Goal: Task Accomplishment & Management: Complete application form

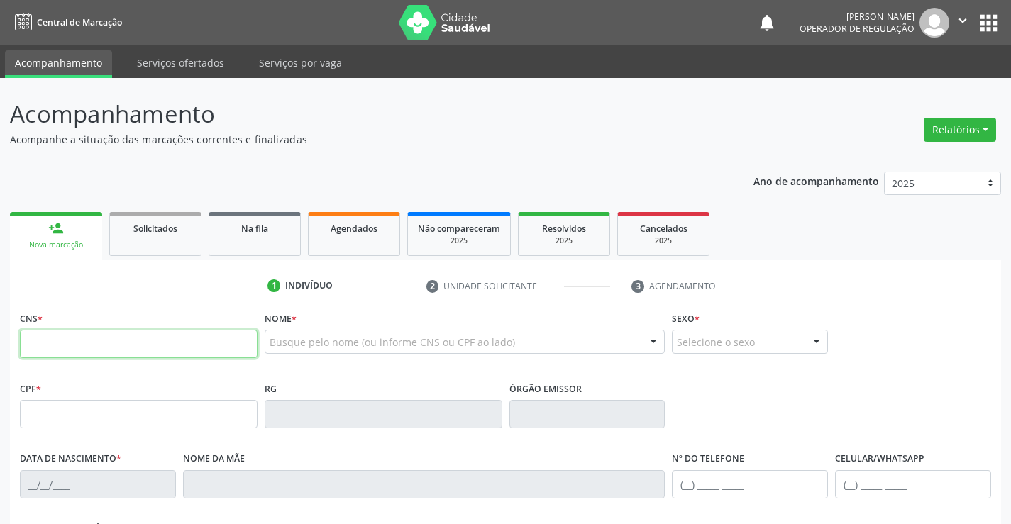
click at [66, 339] on input "text" at bounding box center [139, 344] width 238 height 28
type input "700 3079 9101 8832"
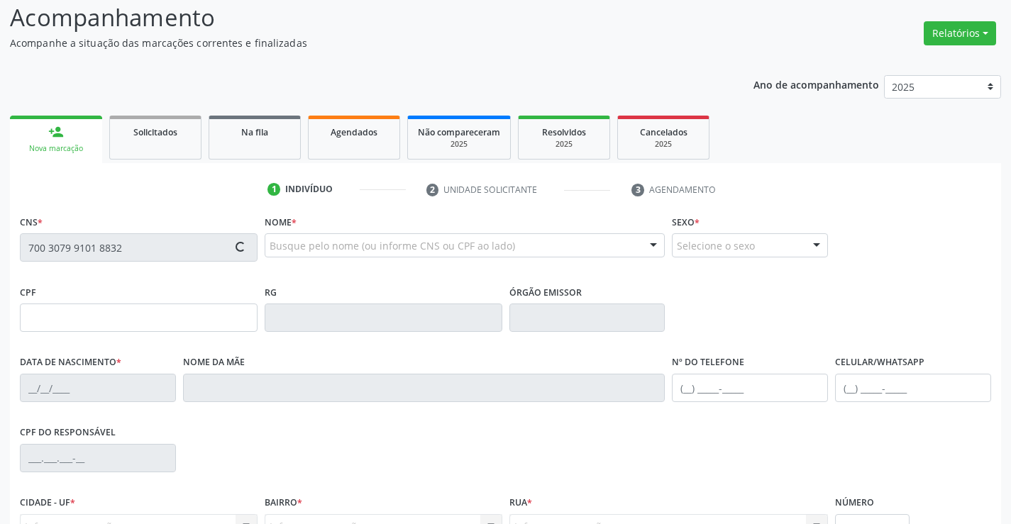
scroll to position [245, 0]
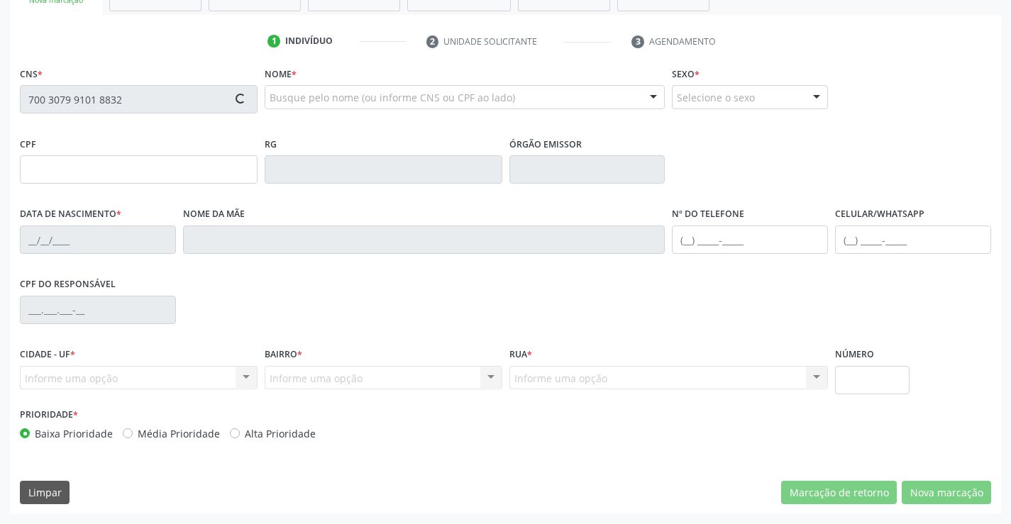
type input "006.594.425-90"
type input "1169439470"
type input "1[DATE]"
type input "[PHONE_NUMBER]"
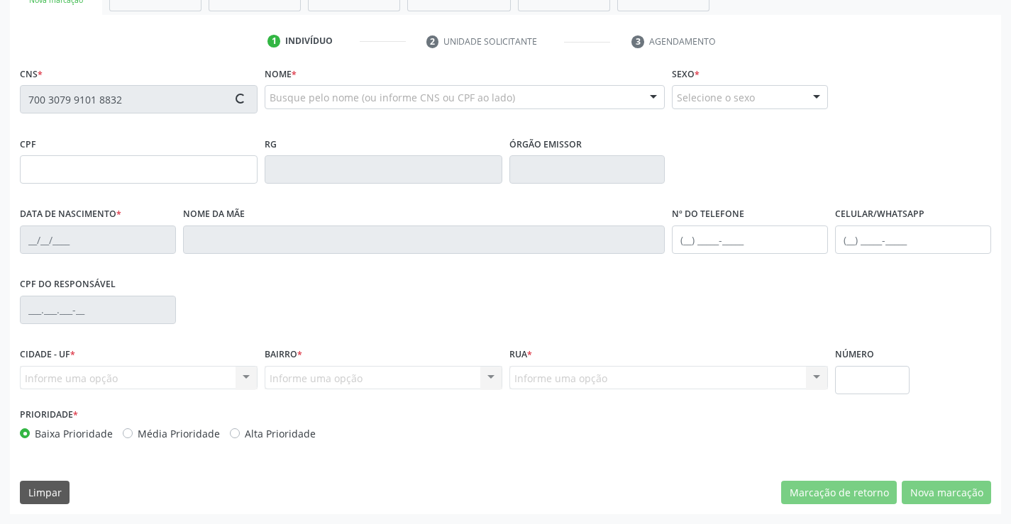
type input "006.594.425-90"
type input "SN"
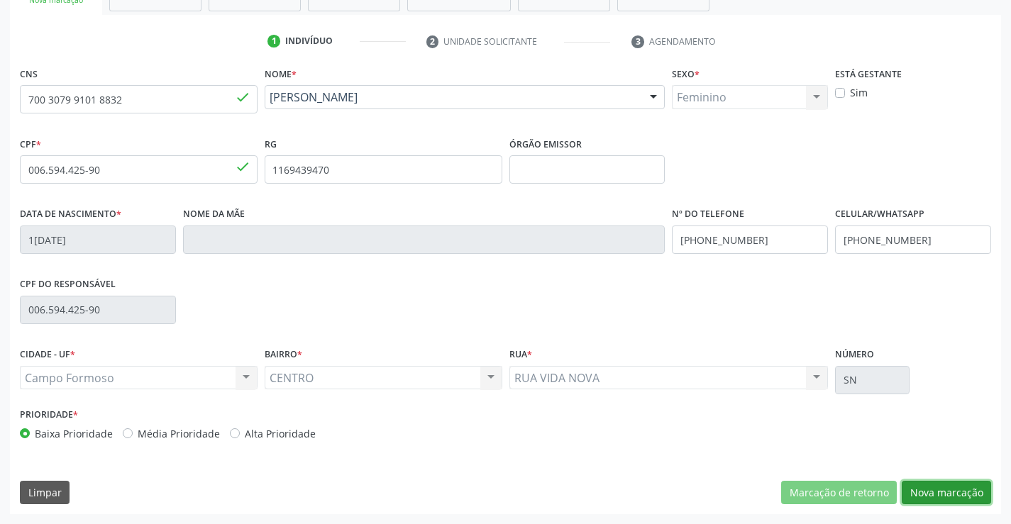
click at [977, 490] on button "Nova marcação" at bounding box center [946, 493] width 89 height 24
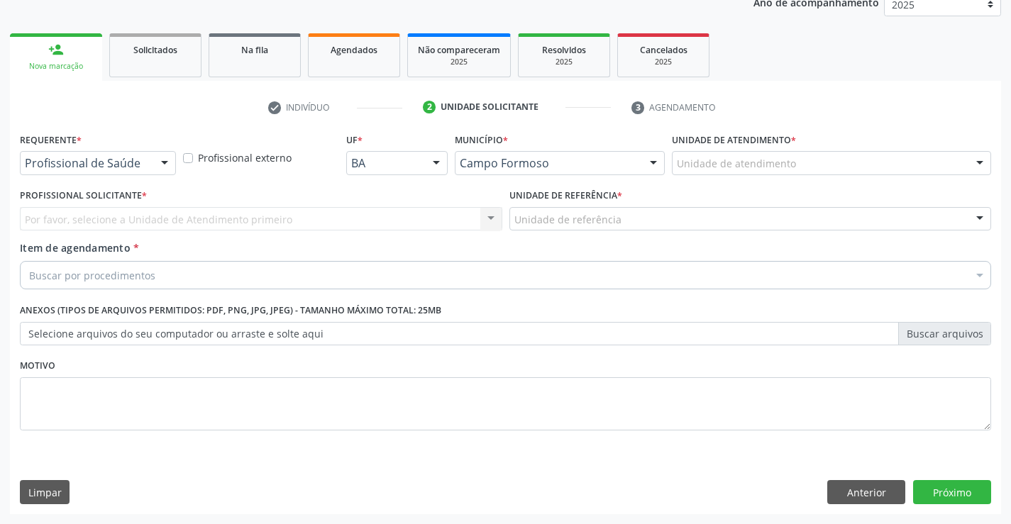
click at [115, 155] on div "Profissional de Saúde" at bounding box center [98, 163] width 156 height 24
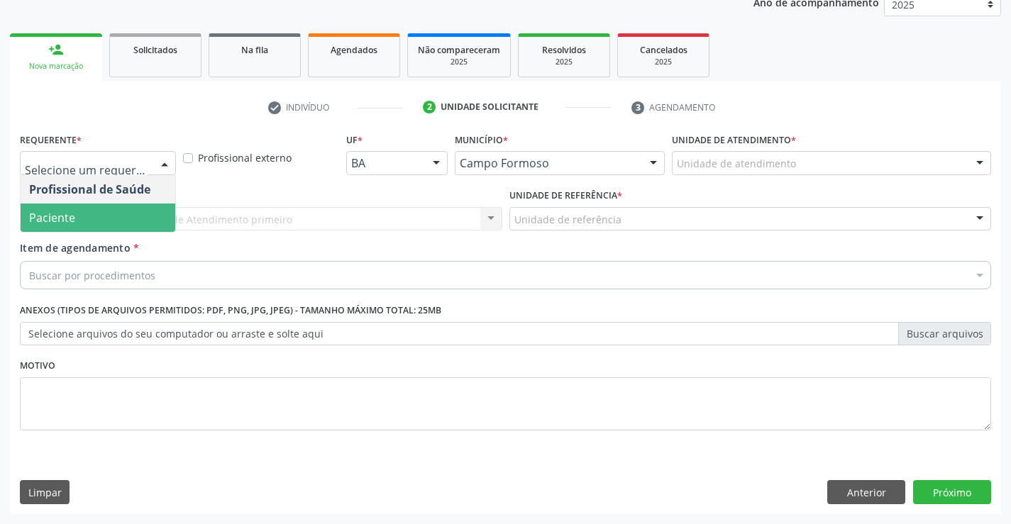
click at [83, 233] on div "Profissional Solicitante * Por favor, selecione a Unidade de Atendimento primei…" at bounding box center [261, 212] width 490 height 55
click at [72, 213] on span "Paciente" at bounding box center [52, 218] width 46 height 16
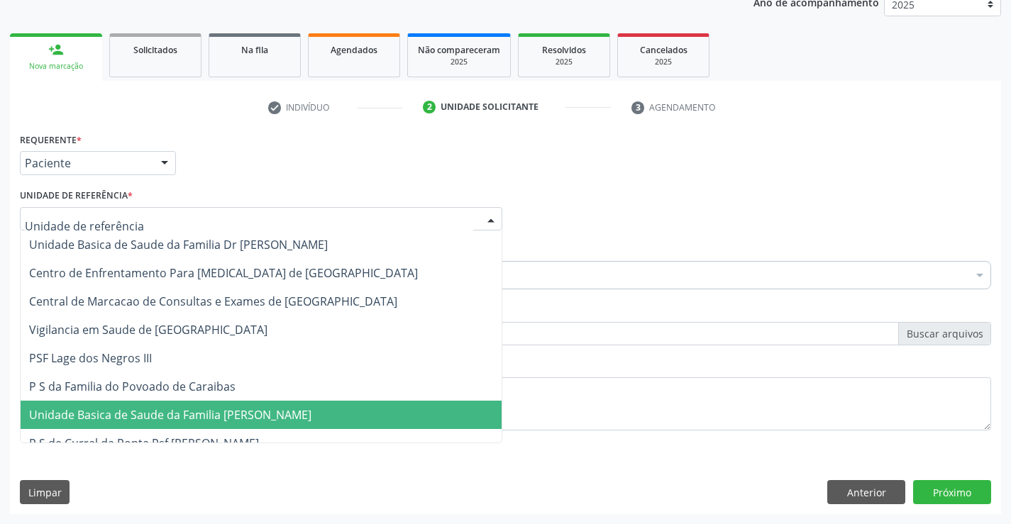
click at [176, 419] on span "Unidade Basica de Saude da Familia [PERSON_NAME]" at bounding box center [170, 415] width 282 height 16
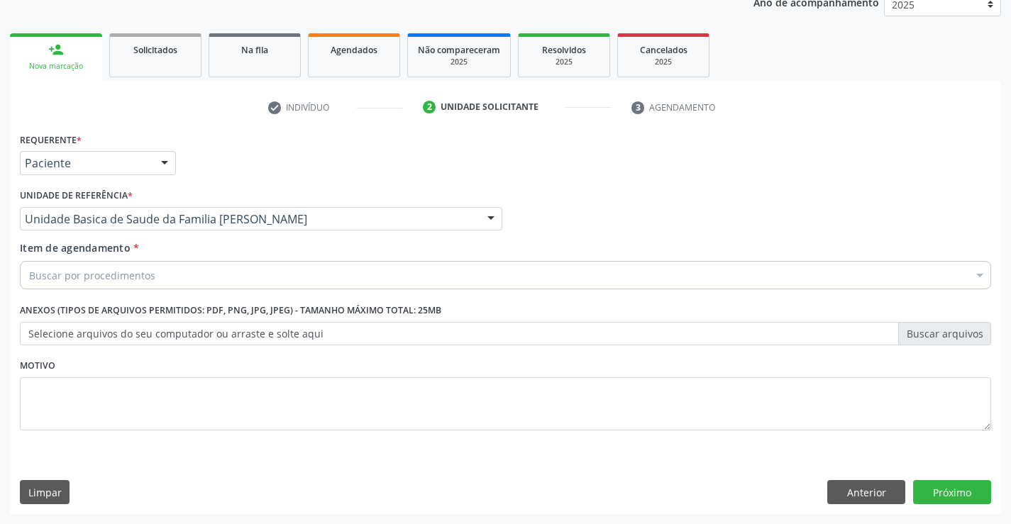
click at [165, 270] on div "Buscar por procedimentos" at bounding box center [505, 275] width 971 height 28
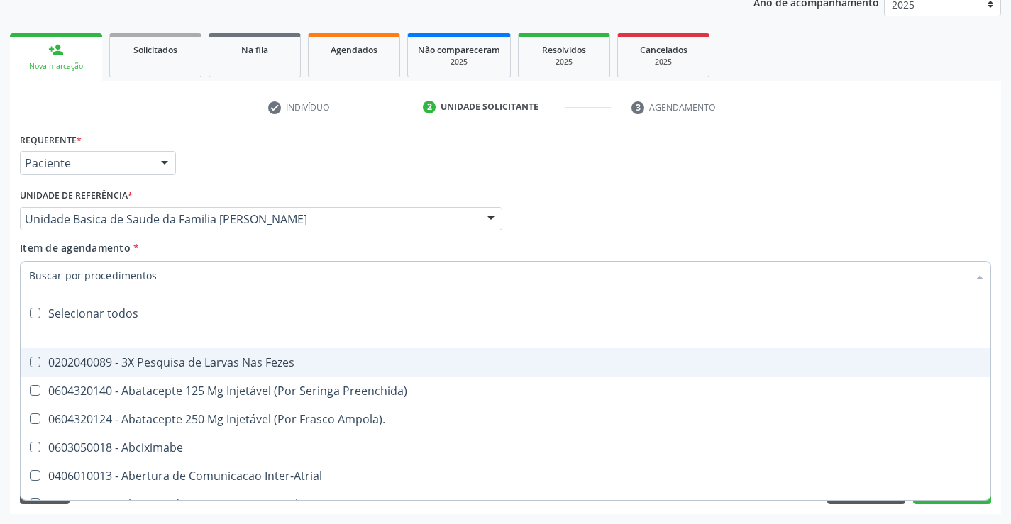
type input "e"
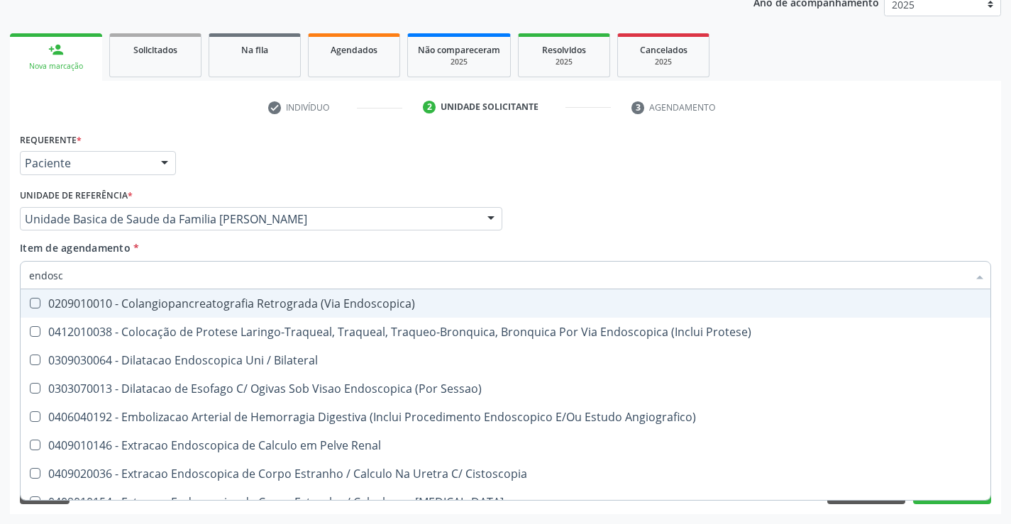
type input "endosco"
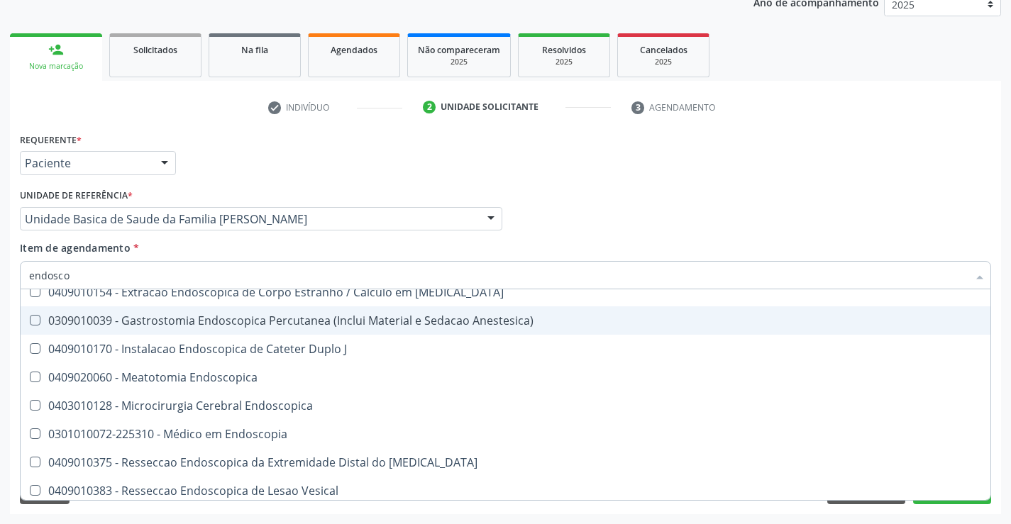
scroll to position [213, 0]
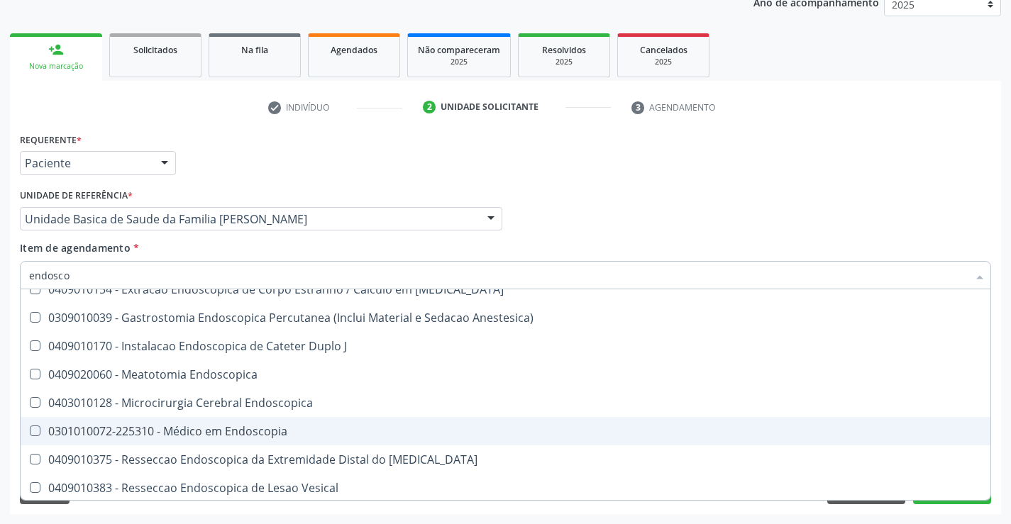
drag, startPoint x: 284, startPoint y: 431, endPoint x: 168, endPoint y: 403, distance: 118.9
click at [283, 431] on div "0301010072-225310 - Médico em Endoscopia" at bounding box center [505, 431] width 953 height 11
checkbox Endoscopia "true"
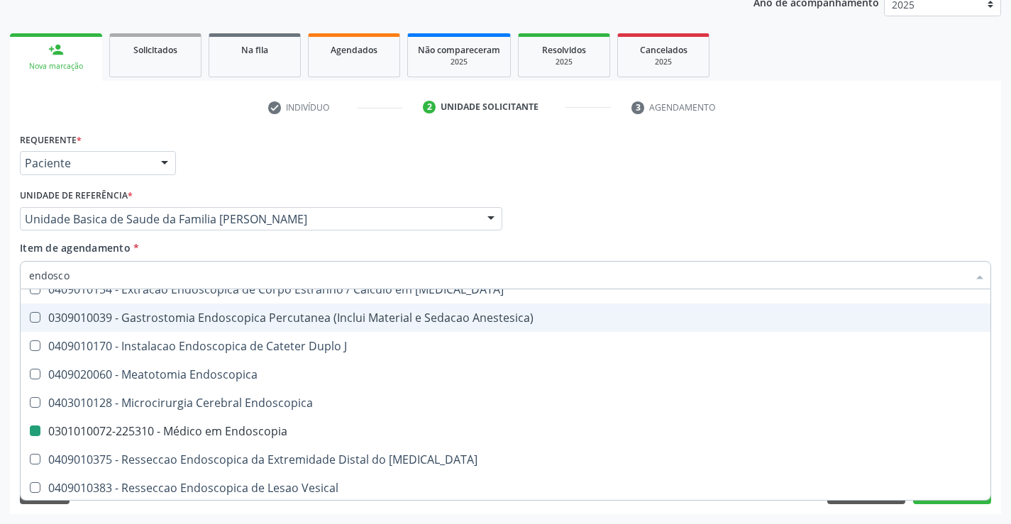
click at [635, 179] on div "Requerente * Paciente Profissional de Saúde Paciente Nenhum resultado encontrad…" at bounding box center [505, 156] width 978 height 55
checkbox Protese\) "true"
checkbox Endoscopia "false"
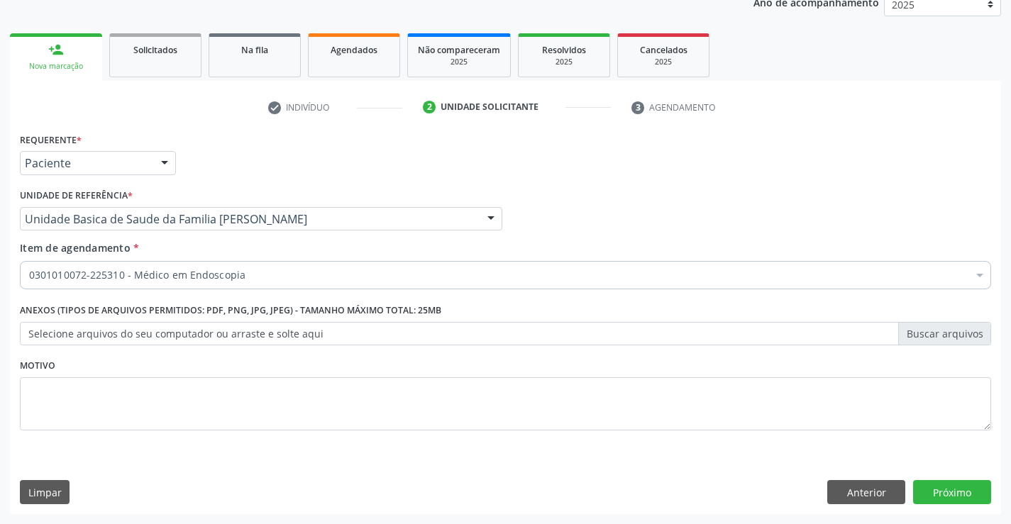
scroll to position [0, 0]
click at [951, 485] on button "Próximo" at bounding box center [952, 492] width 78 height 24
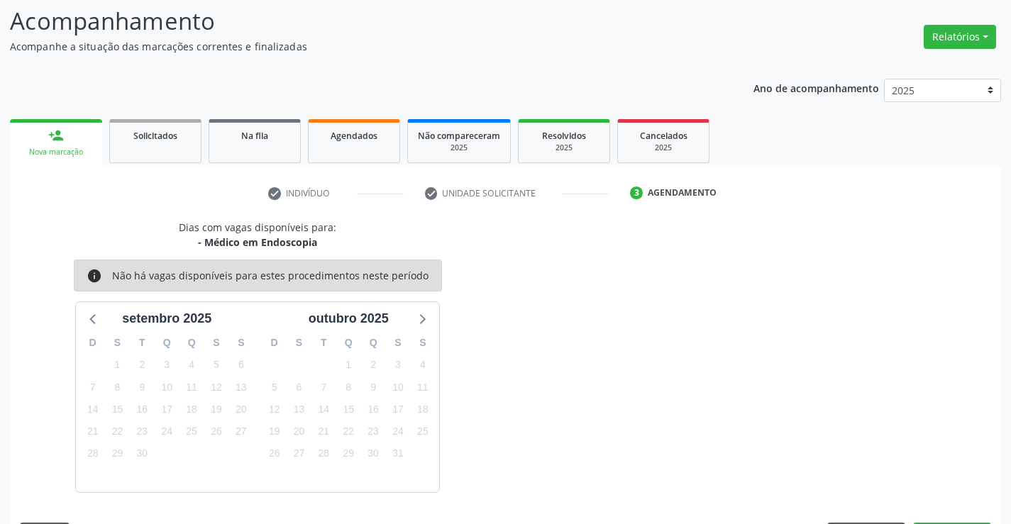
scroll to position [135, 0]
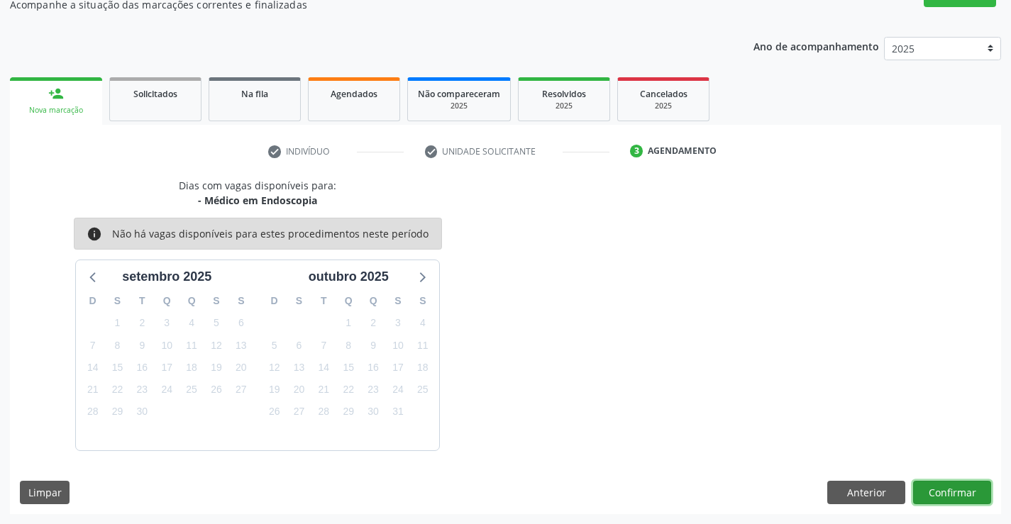
click at [936, 502] on button "Confirmar" at bounding box center [952, 493] width 78 height 24
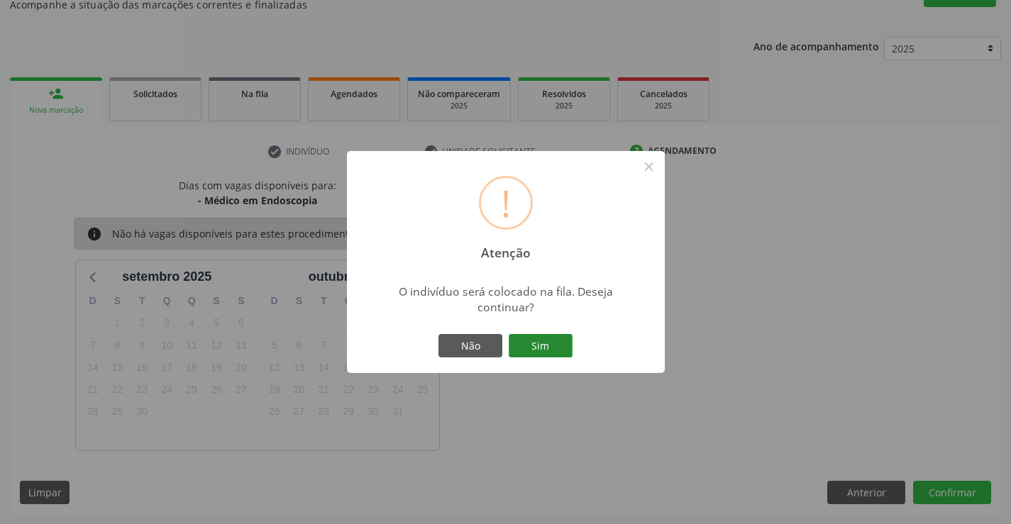
drag, startPoint x: 534, startPoint y: 351, endPoint x: 634, endPoint y: 371, distance: 102.0
click at [539, 353] on button "Sim" at bounding box center [541, 346] width 64 height 24
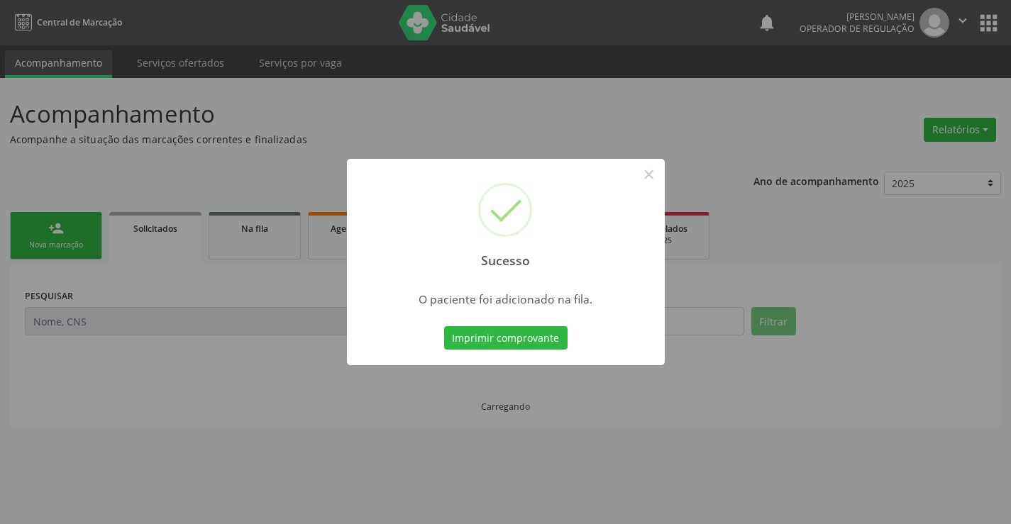
scroll to position [0, 0]
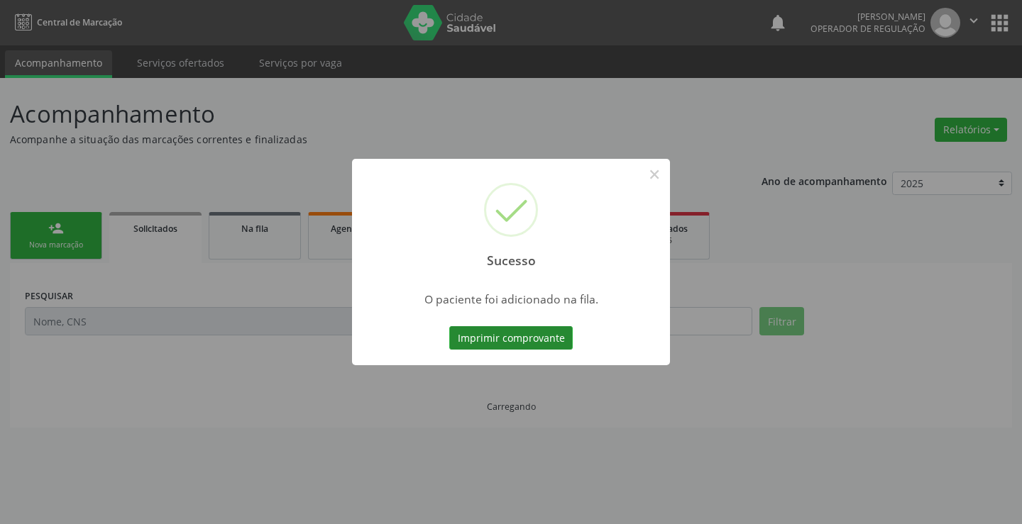
click at [529, 329] on button "Imprimir comprovante" at bounding box center [510, 338] width 123 height 24
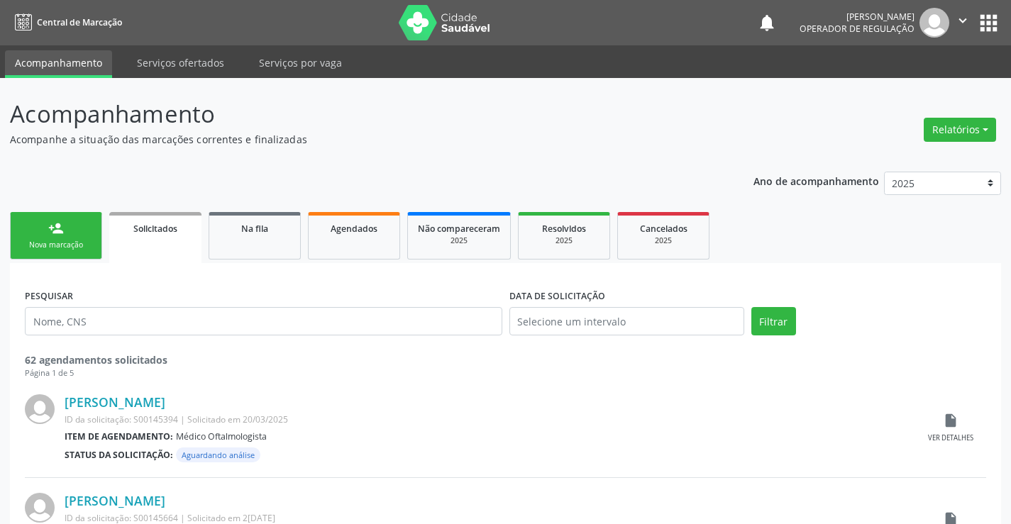
click at [45, 237] on link "person_add Nova marcação" at bounding box center [56, 236] width 92 height 48
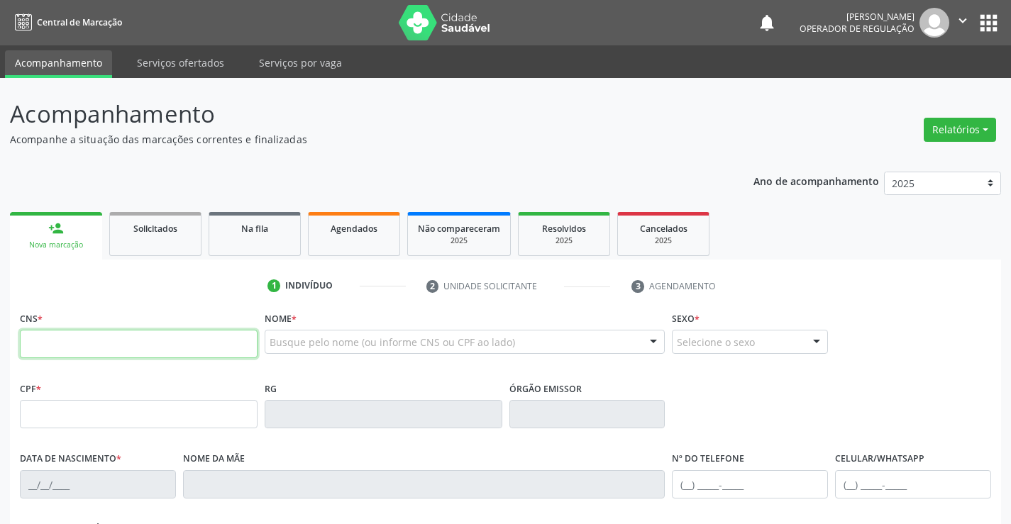
click at [81, 346] on input "text" at bounding box center [139, 344] width 238 height 28
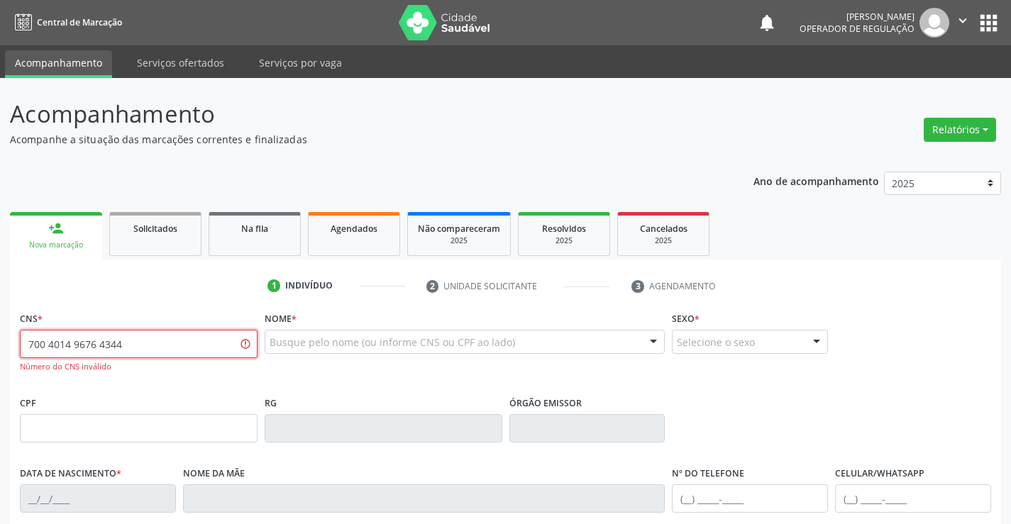
drag, startPoint x: 143, startPoint y: 358, endPoint x: 0, endPoint y: 342, distance: 144.2
click at [0, 342] on div "Acompanhamento Acompanhe a situação das marcações correntes e finalizadas Relat…" at bounding box center [505, 430] width 1011 height 705
type input "700 4014 9673 4344"
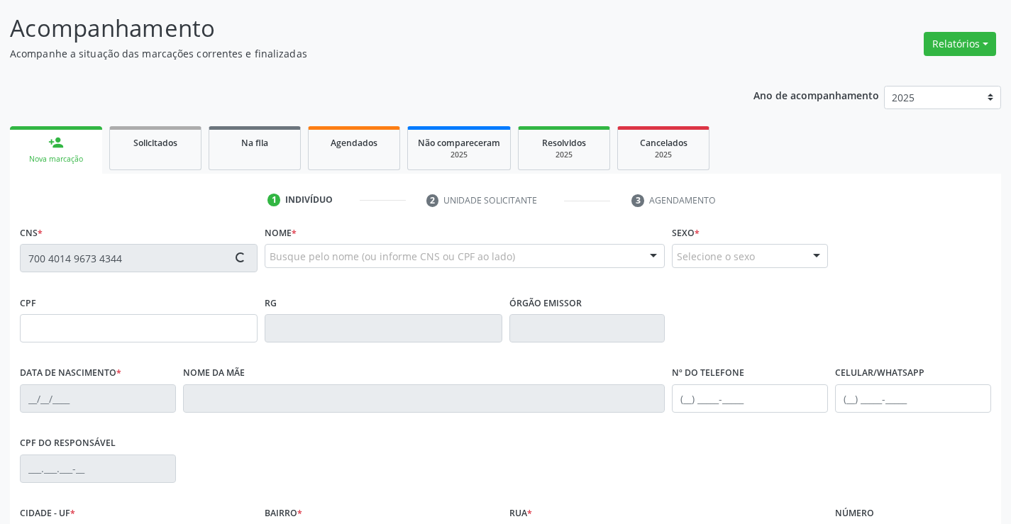
scroll to position [245, 0]
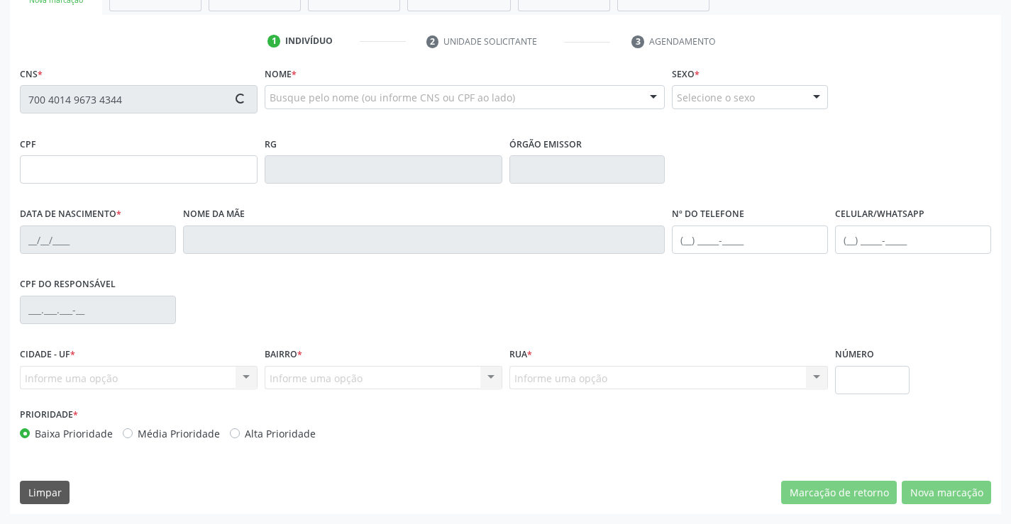
type input "070.128.825-65"
type input "1[DATE]"
type input "[PERSON_NAME]"
type input "[PHONE_NUMBER]"
type input "S/N"
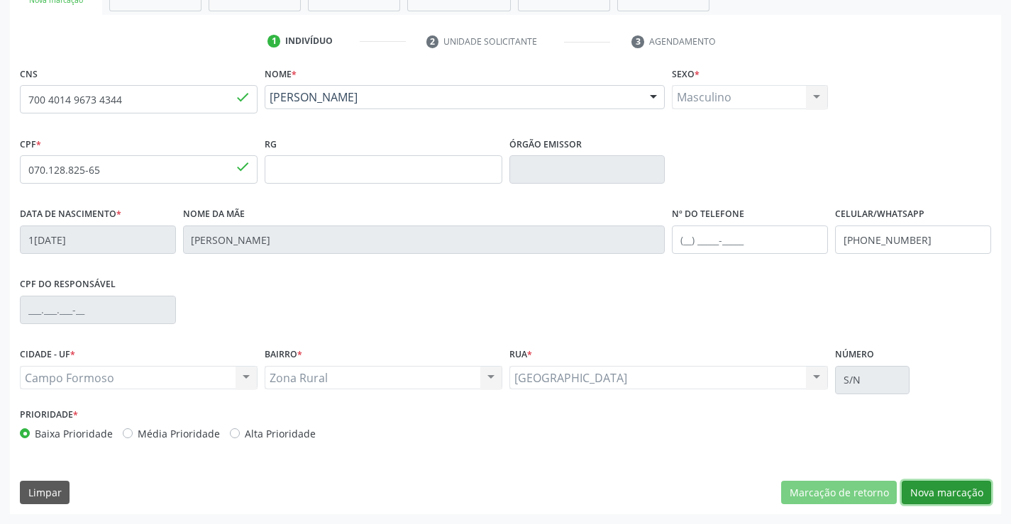
click at [946, 494] on button "Nova marcação" at bounding box center [946, 493] width 89 height 24
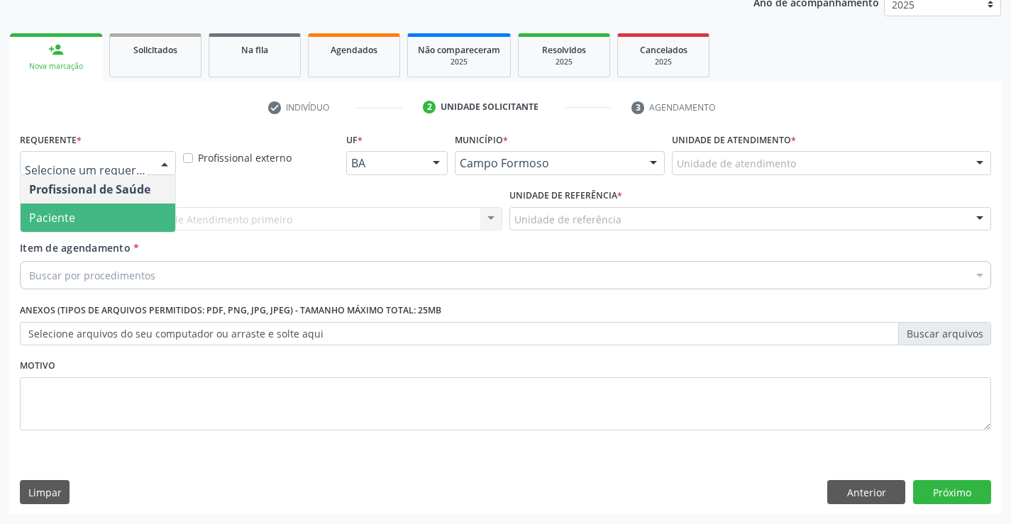
click at [107, 223] on span "Paciente" at bounding box center [98, 218] width 155 height 28
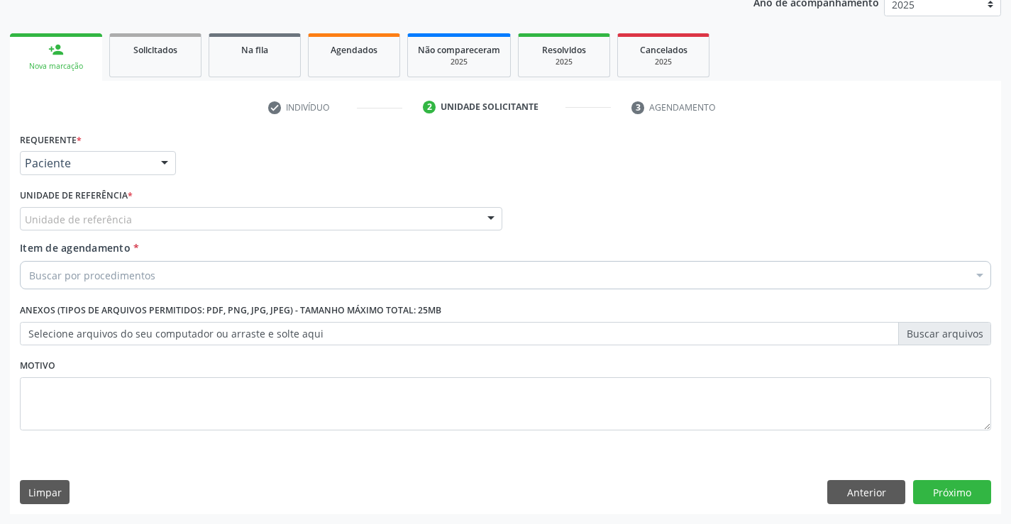
click at [202, 219] on div "Unidade de referência" at bounding box center [261, 219] width 482 height 24
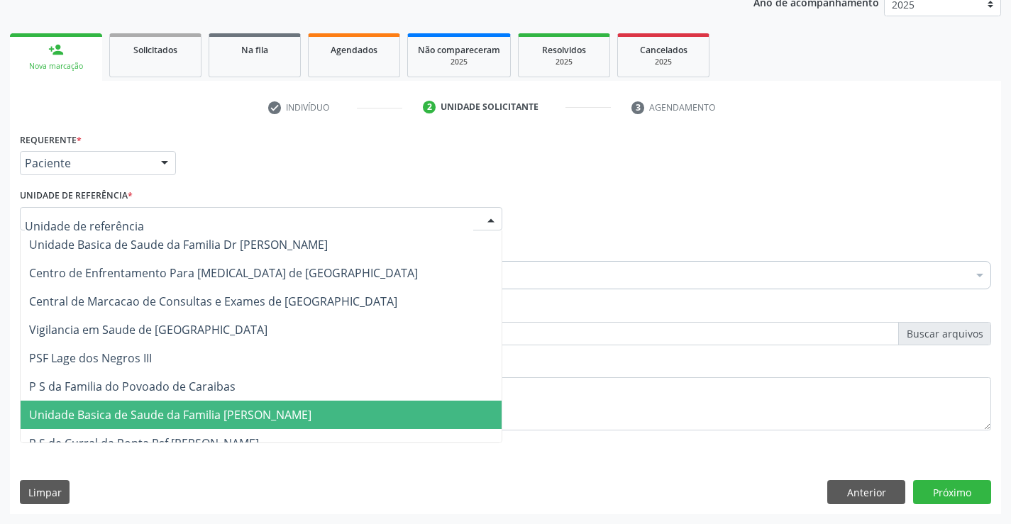
click at [282, 414] on span "Unidade Basica de Saude da Familia [PERSON_NAME]" at bounding box center [170, 415] width 282 height 16
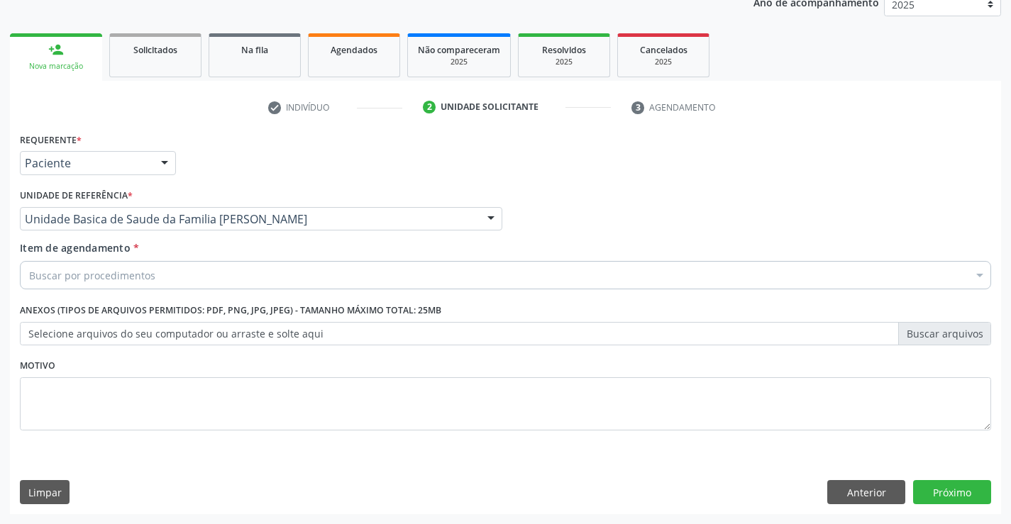
click at [109, 265] on div "Buscar por procedimentos" at bounding box center [505, 275] width 971 height 28
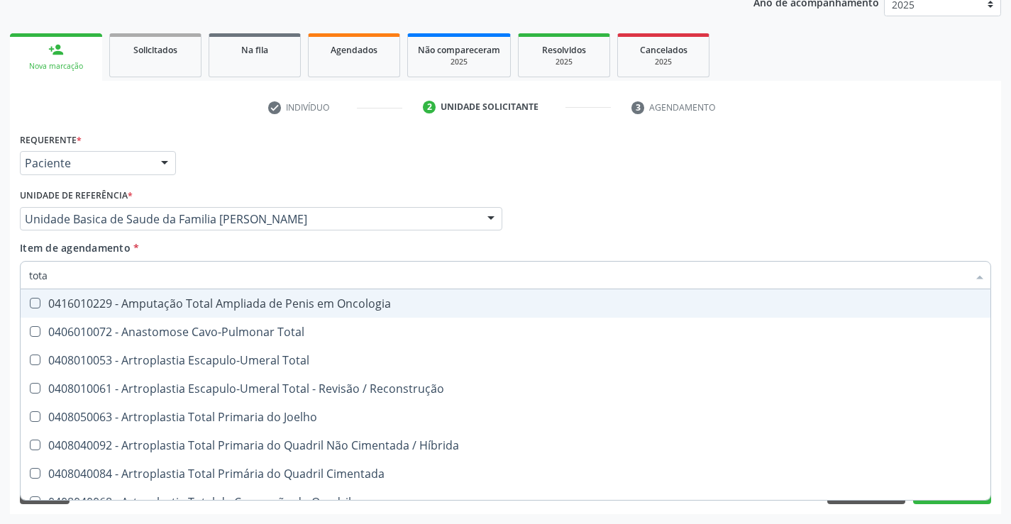
type input "total"
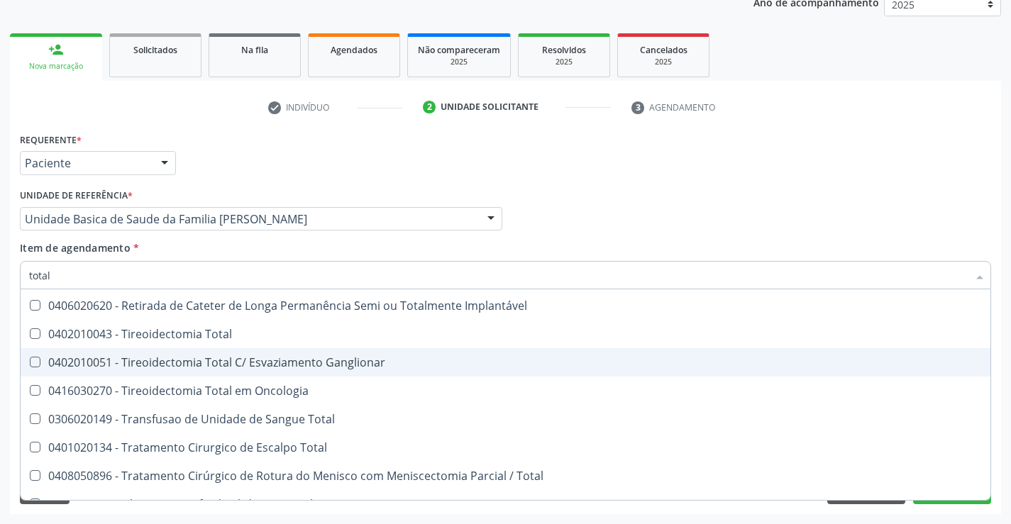
scroll to position [2315, 0]
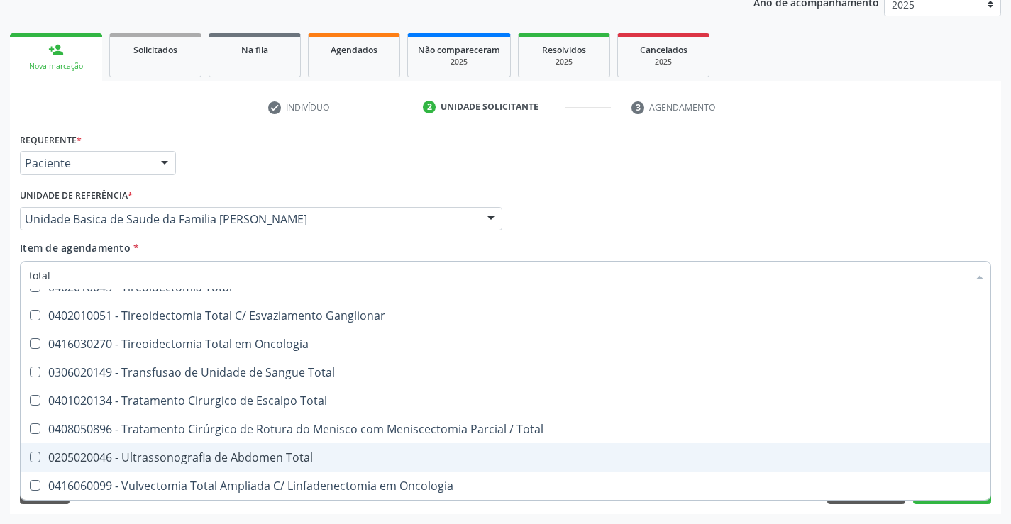
click at [309, 456] on div "0205020046 - Ultrassonografia de Abdomen Total" at bounding box center [505, 457] width 953 height 11
checkbox Total "true"
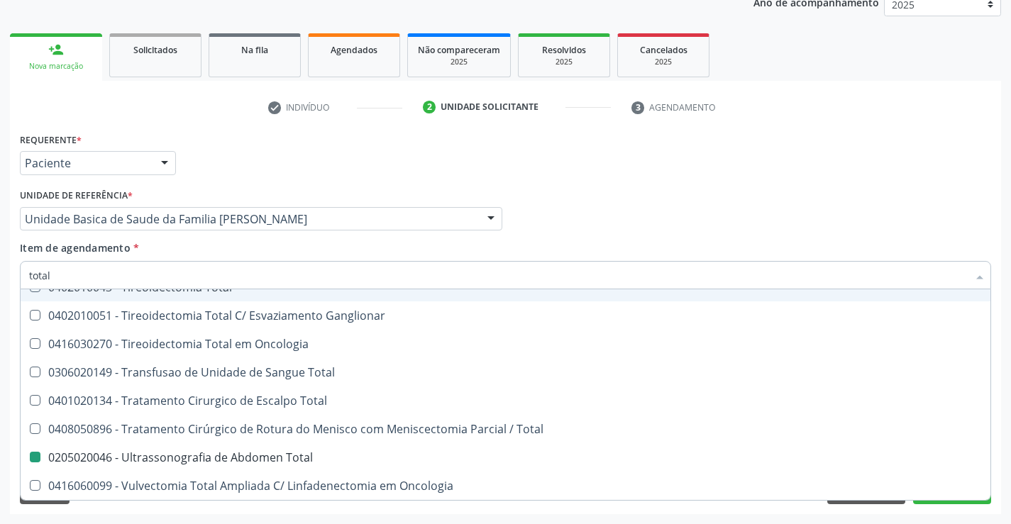
click at [696, 188] on div "Profissional Solicitante Por favor, selecione a Unidade de Atendimento primeiro…" at bounding box center [505, 212] width 978 height 55
checkbox Total "true"
checkbox Total "false"
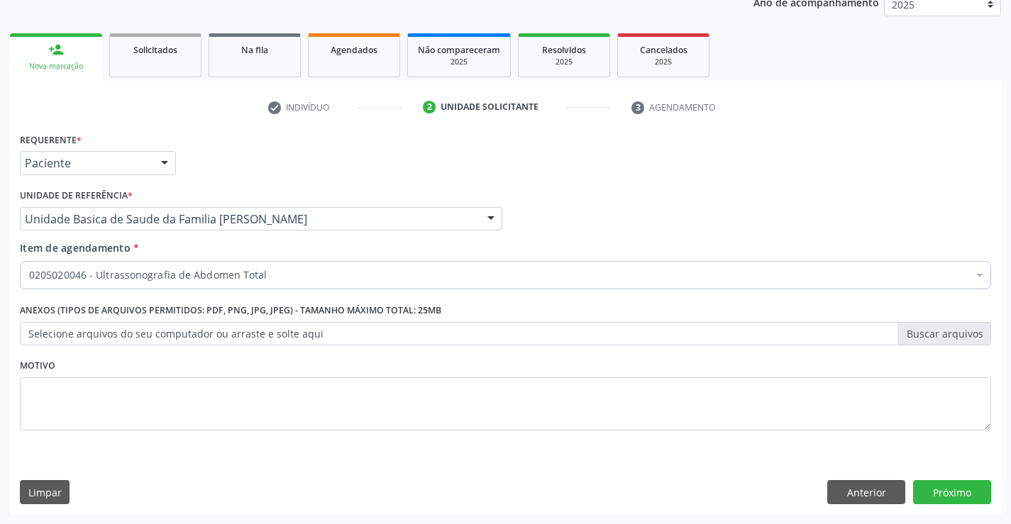
scroll to position [0, 0]
click at [956, 490] on button "Próximo" at bounding box center [952, 492] width 78 height 24
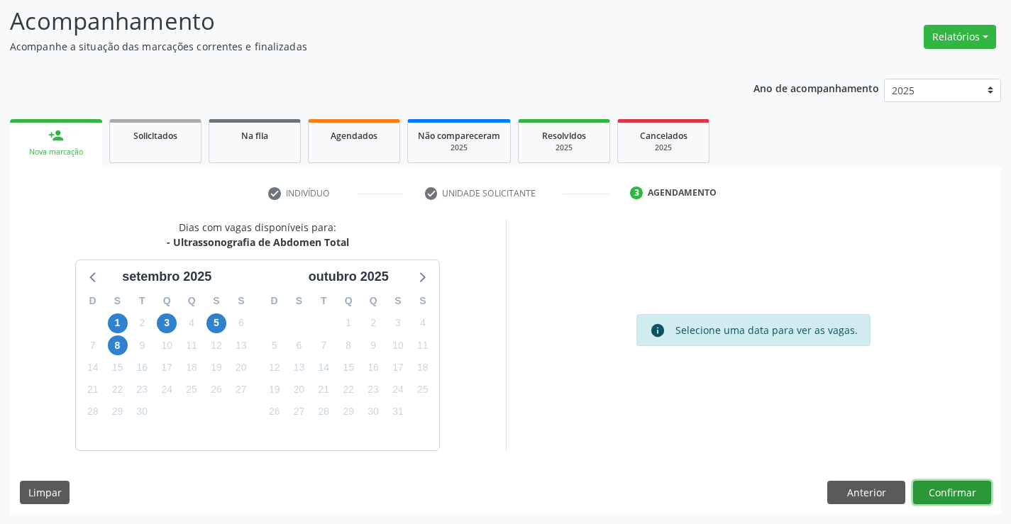
click at [962, 492] on button "Confirmar" at bounding box center [952, 493] width 78 height 24
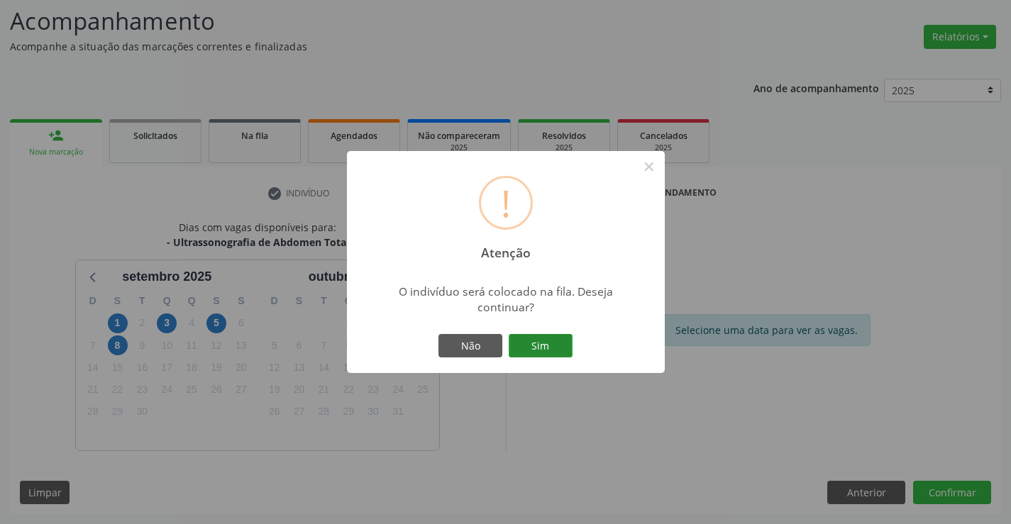
click at [562, 340] on button "Sim" at bounding box center [541, 346] width 64 height 24
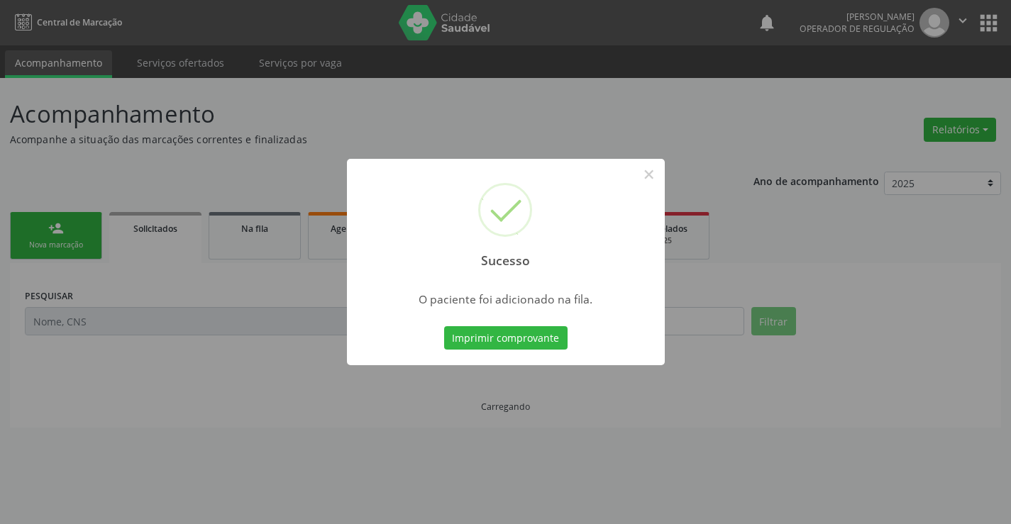
scroll to position [0, 0]
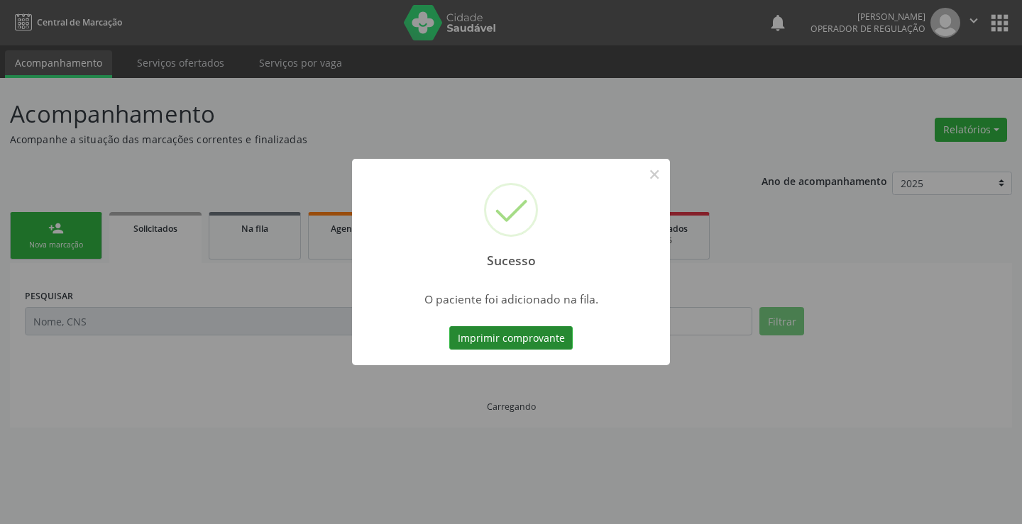
click at [543, 347] on button "Imprimir comprovante" at bounding box center [510, 338] width 123 height 24
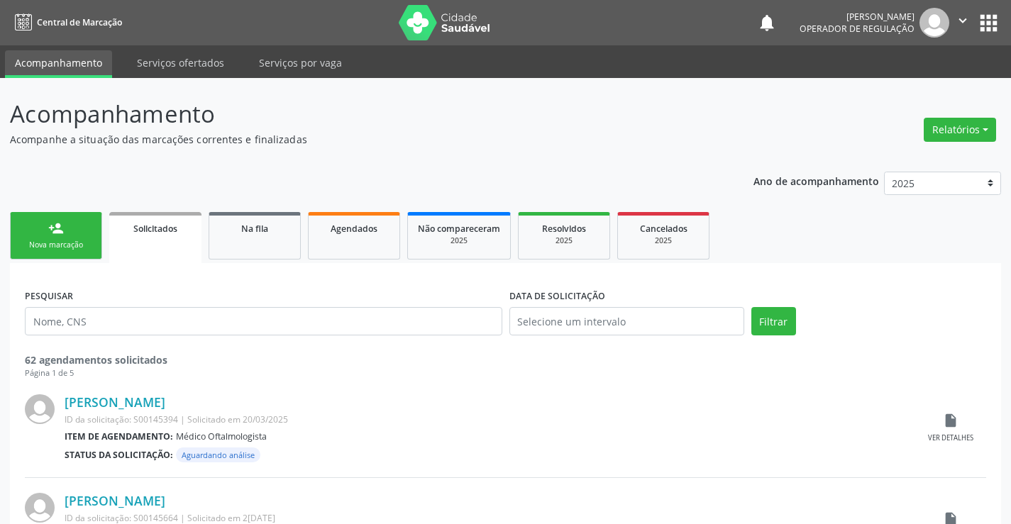
click at [40, 238] on link "person_add Nova marcação" at bounding box center [56, 236] width 92 height 48
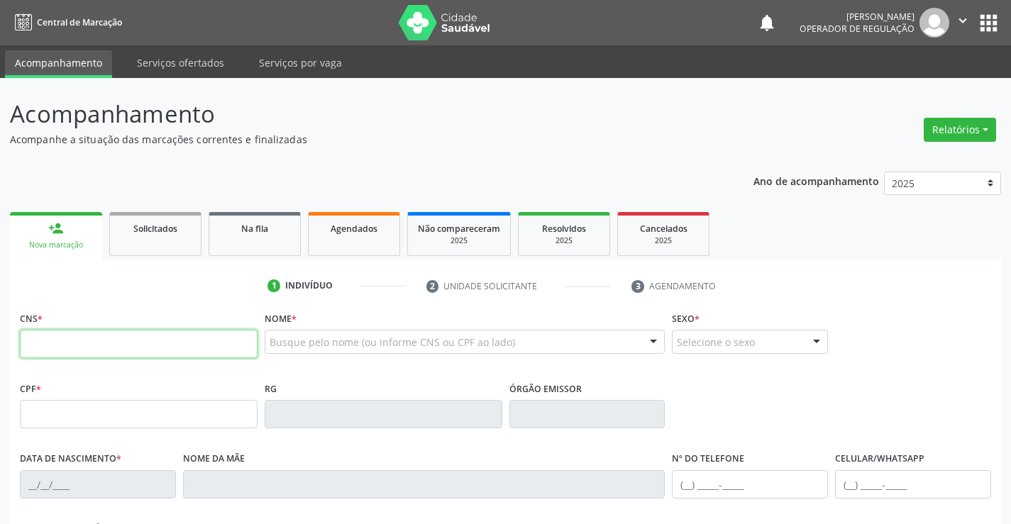
click at [79, 343] on input "text" at bounding box center [139, 344] width 238 height 28
type input "704 6051 5081 5022"
type input "1534944842"
type input "0[DATE]"
type input "[PHONE_NUMBER]"
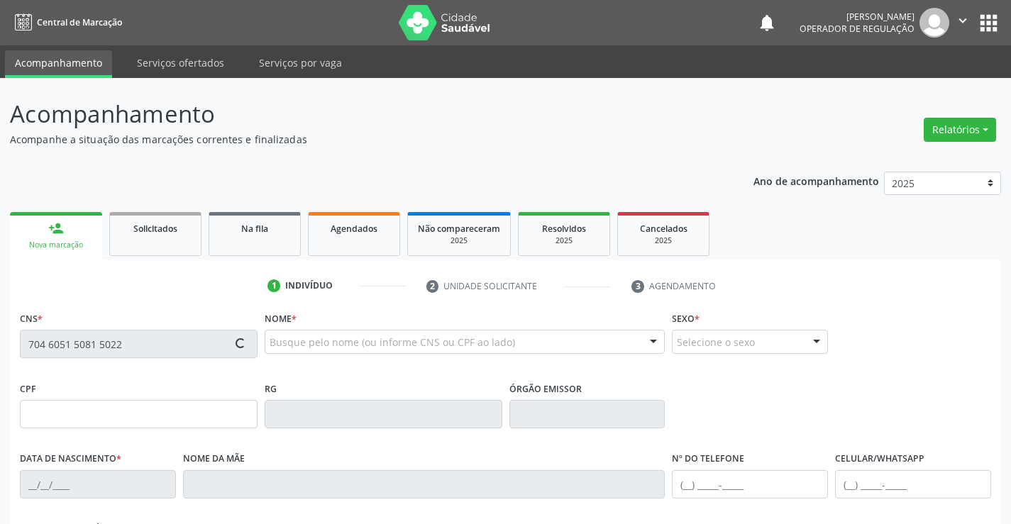
type input "[PHONE_NUMBER]"
type input "076.130.605-60"
type input "S/N"
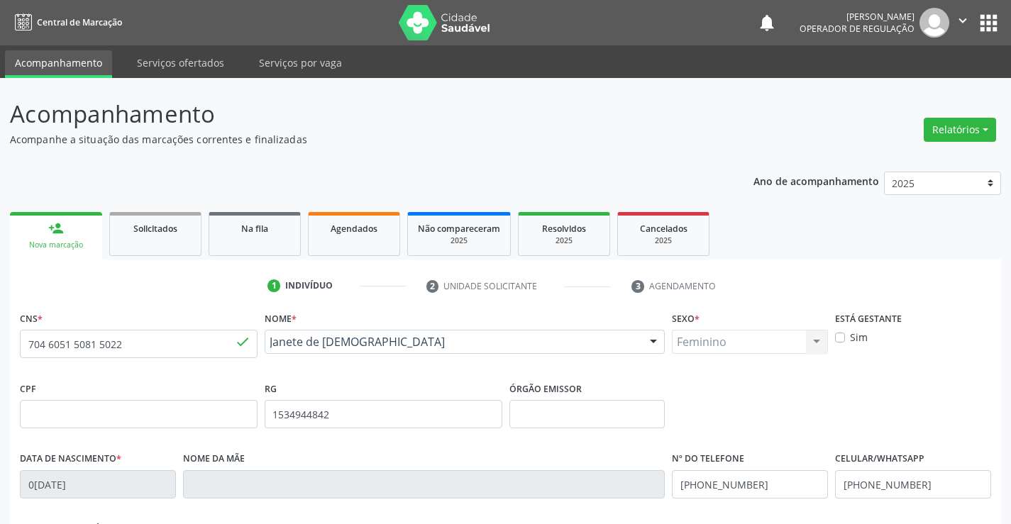
drag, startPoint x: 968, startPoint y: 18, endPoint x: 941, endPoint y: 51, distance: 42.3
click at [968, 19] on icon "" at bounding box center [963, 21] width 16 height 16
click at [910, 87] on link "Sair" at bounding box center [927, 87] width 98 height 20
